Goal: Task Accomplishment & Management: Manage account settings

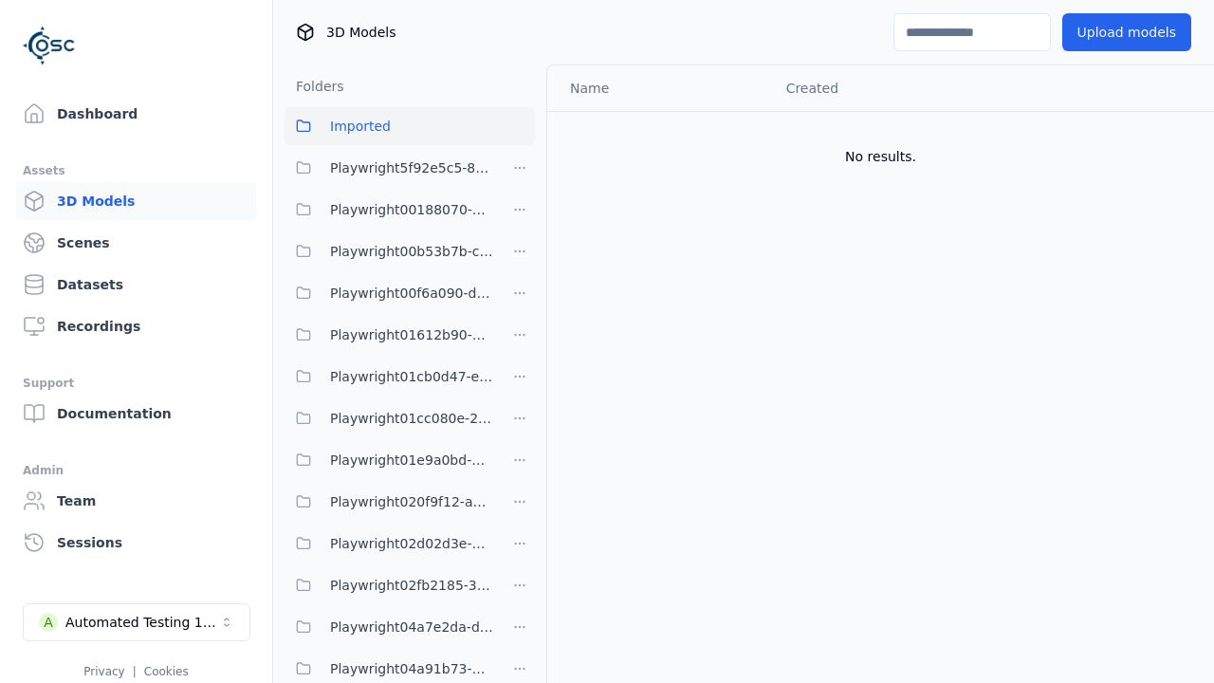
scroll to position [45575, 0]
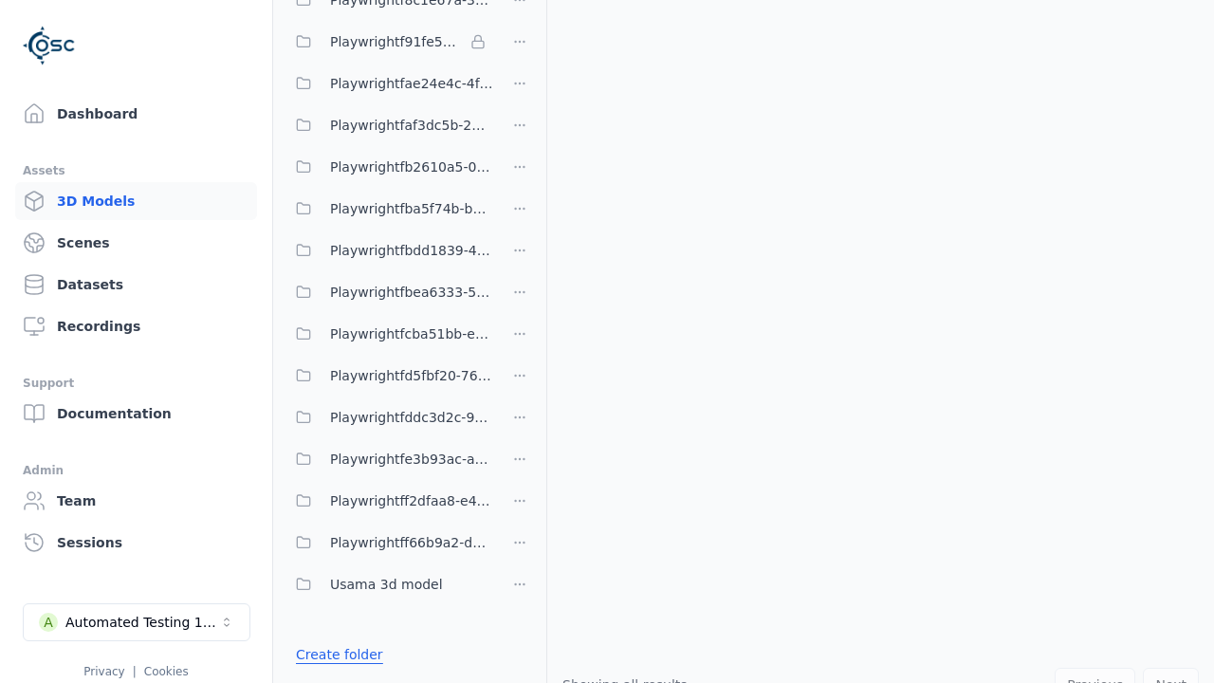
click at [333, 654] on link "Create folder" at bounding box center [339, 654] width 87 height 19
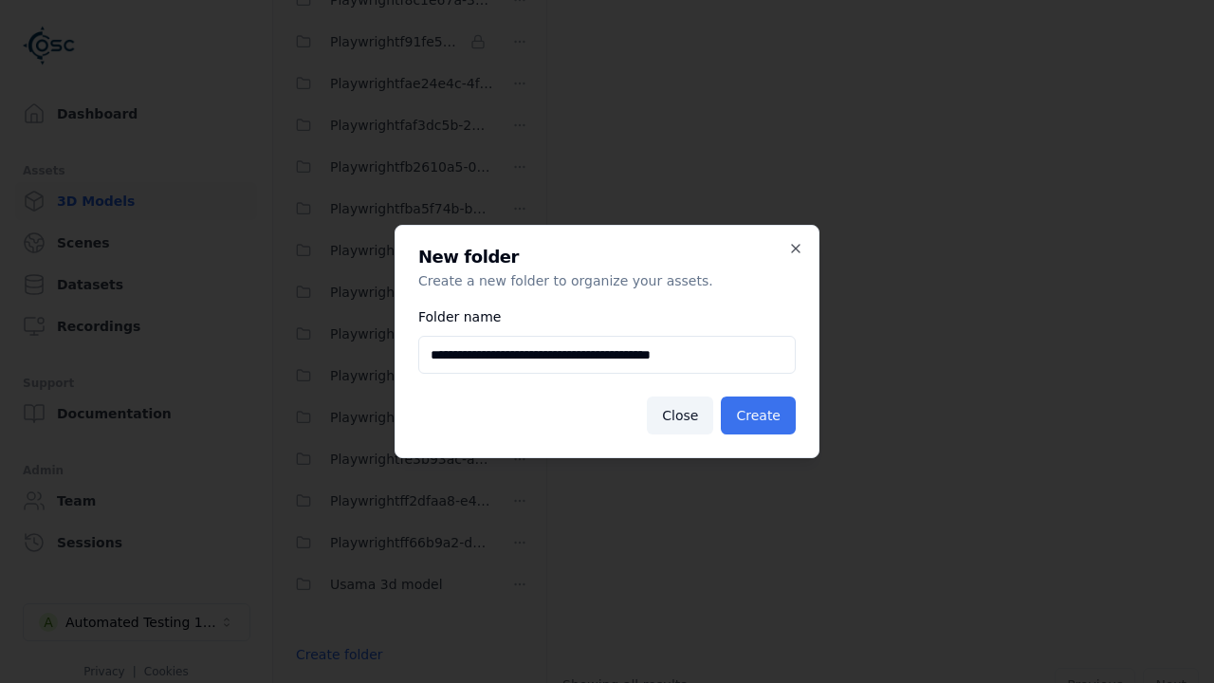
type input "**********"
click at [762, 415] on button "Create" at bounding box center [758, 415] width 75 height 38
